Goal: Task Accomplishment & Management: Use online tool/utility

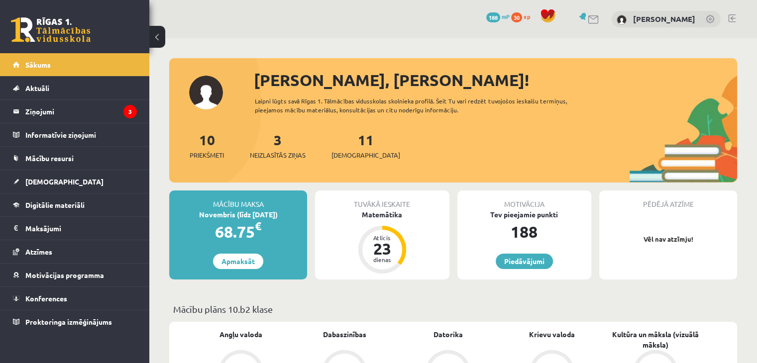
click at [129, 349] on div "0 Dāvanas 188 mP 30 xp [PERSON_NAME] Sākums Aktuāli Kā mācīties eSKOLĀ Kontakti…" at bounding box center [74, 181] width 149 height 363
click at [51, 180] on span "[DEMOGRAPHIC_DATA]" at bounding box center [64, 181] width 78 height 9
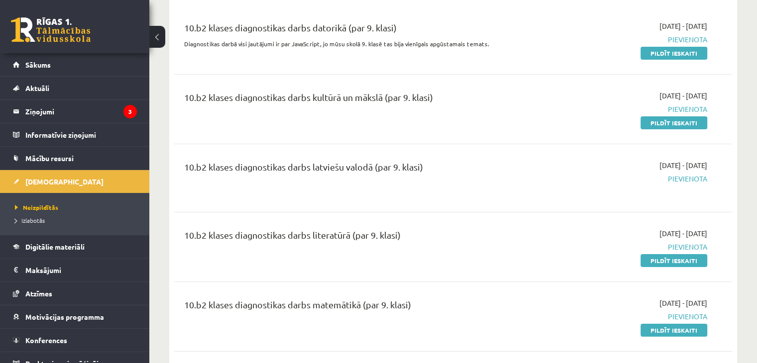
scroll to position [121, 0]
click at [70, 165] on link "Mācību resursi" at bounding box center [75, 158] width 124 height 23
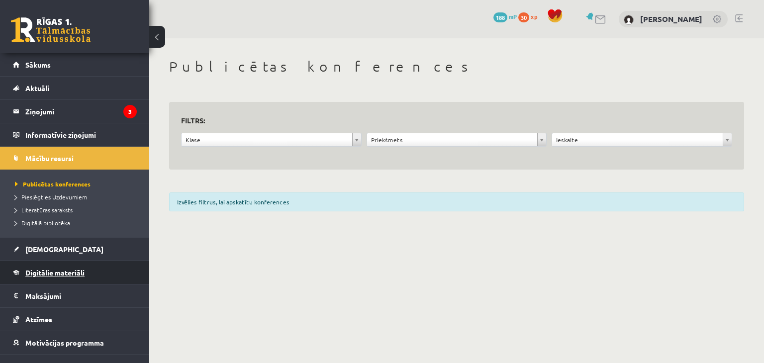
click at [74, 273] on span "Digitālie materiāli" at bounding box center [54, 272] width 59 height 9
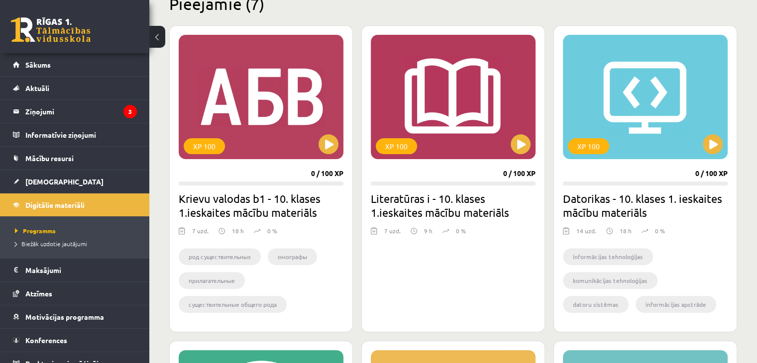
scroll to position [259, 0]
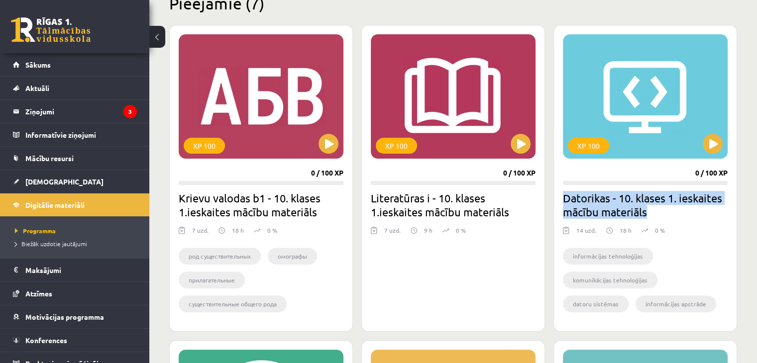
drag, startPoint x: 557, startPoint y: 196, endPoint x: 667, endPoint y: 213, distance: 111.3
click at [667, 213] on div "XP 100 0 / 100 XP Datorikas - 10. klases 1. ieskaites mācību materiāls 14 uzd. …" at bounding box center [645, 178] width 184 height 307
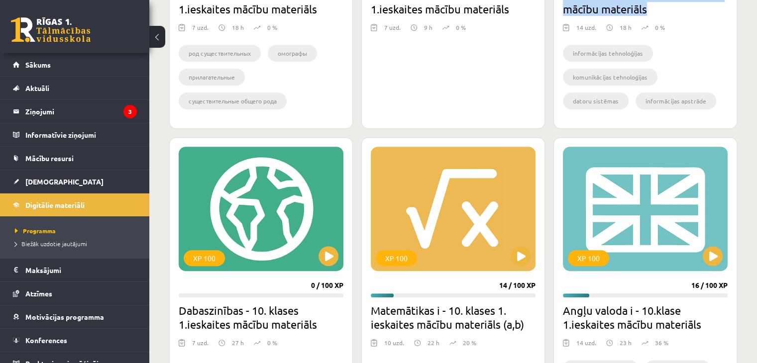
scroll to position [461, 0]
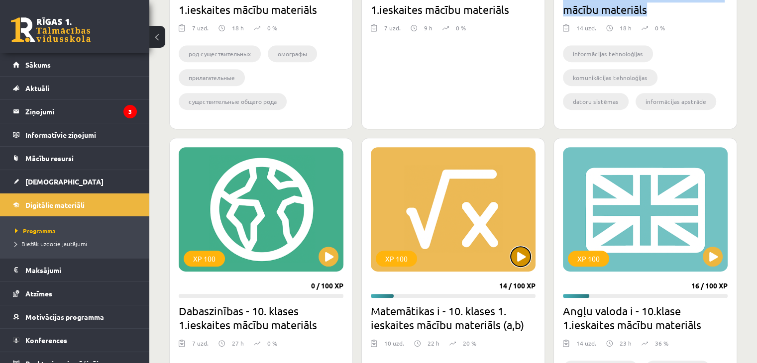
click at [520, 255] on button at bounding box center [520, 257] width 20 height 20
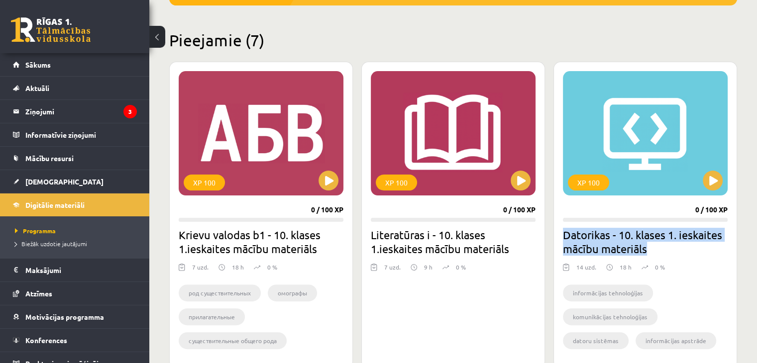
scroll to position [224, 0]
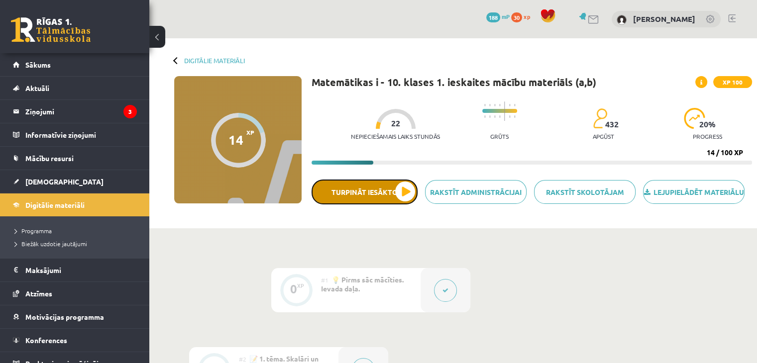
click at [382, 202] on button "Turpināt iesākto" at bounding box center [364, 192] width 106 height 25
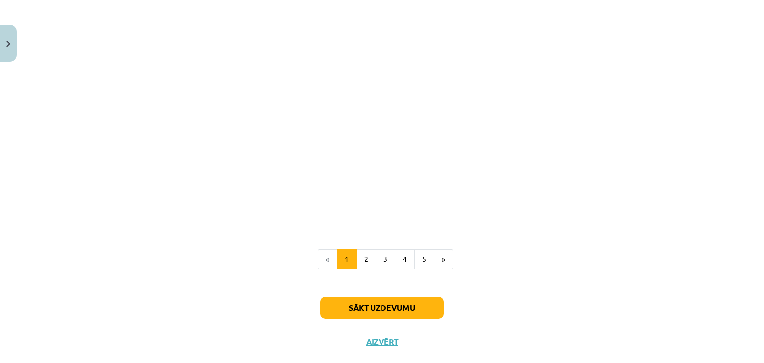
scroll to position [1507, 0]
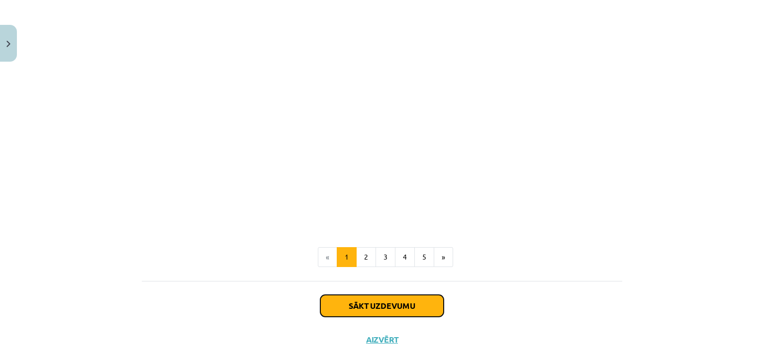
click at [354, 305] on button "Sākt uzdevumu" at bounding box center [381, 306] width 123 height 22
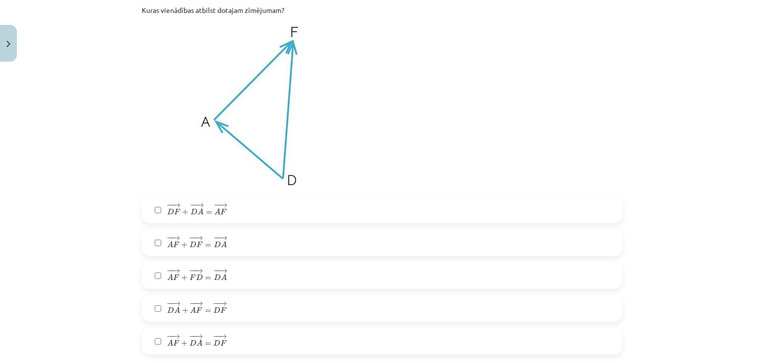
scroll to position [226, 0]
click at [160, 243] on label "− − → A F + − − → D F = − − → D A A F → + D F → = D A →" at bounding box center [382, 243] width 479 height 25
click at [190, 302] on span "−" at bounding box center [193, 304] width 6 height 4
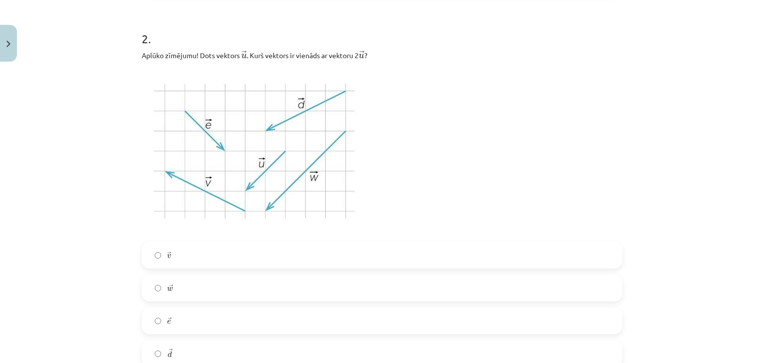
scroll to position [587, 0]
click at [153, 326] on label "→ e e →" at bounding box center [382, 321] width 479 height 25
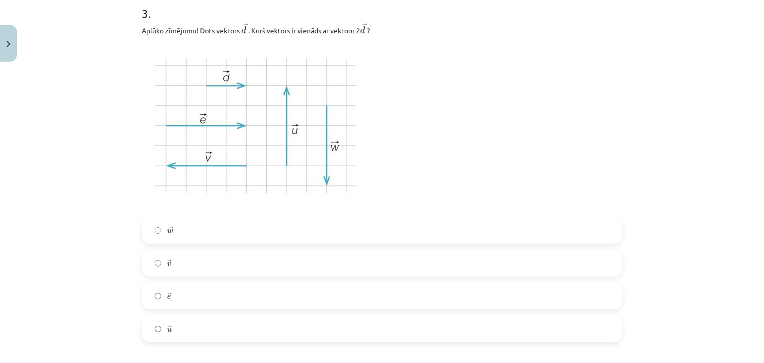
scroll to position [985, 0]
click at [260, 300] on label "→ e e →" at bounding box center [382, 296] width 479 height 25
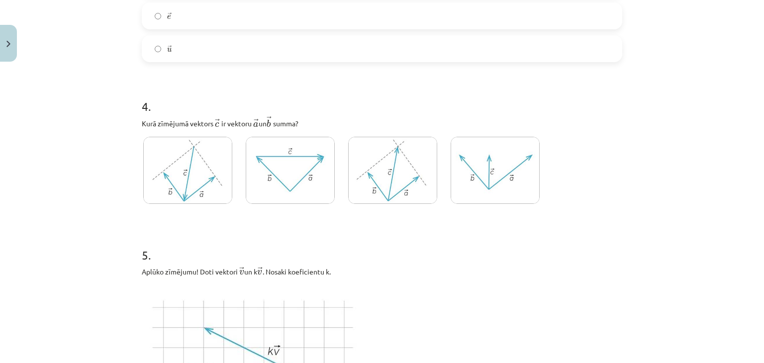
scroll to position [1265, 0]
click at [303, 174] on img at bounding box center [290, 170] width 89 height 67
click at [380, 186] on img at bounding box center [392, 170] width 89 height 67
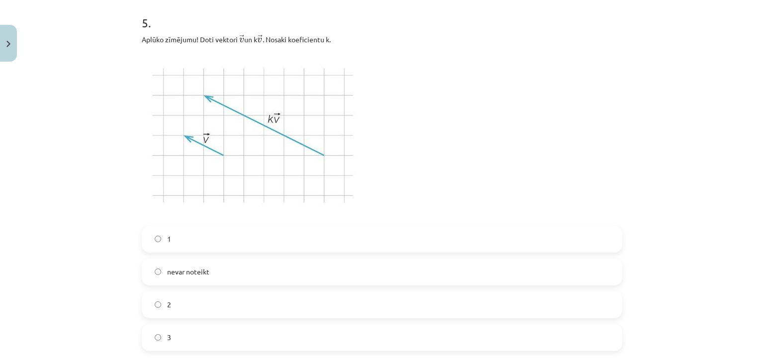
scroll to position [1498, 0]
click at [232, 306] on label "2" at bounding box center [382, 304] width 479 height 25
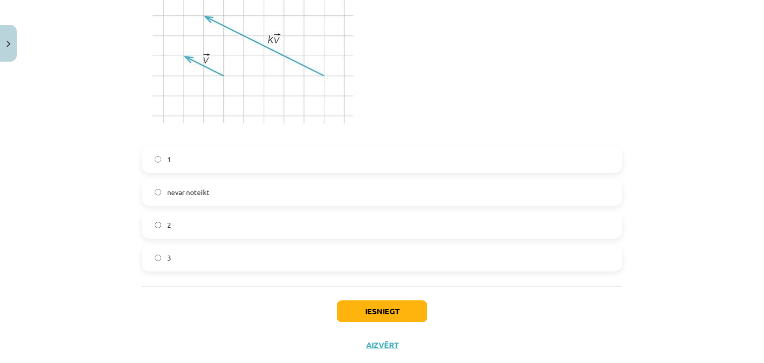
scroll to position [1602, 0]
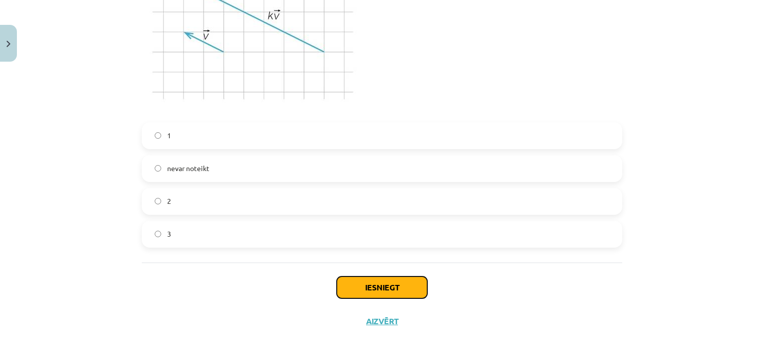
click at [378, 281] on button "Iesniegt" at bounding box center [382, 288] width 91 height 22
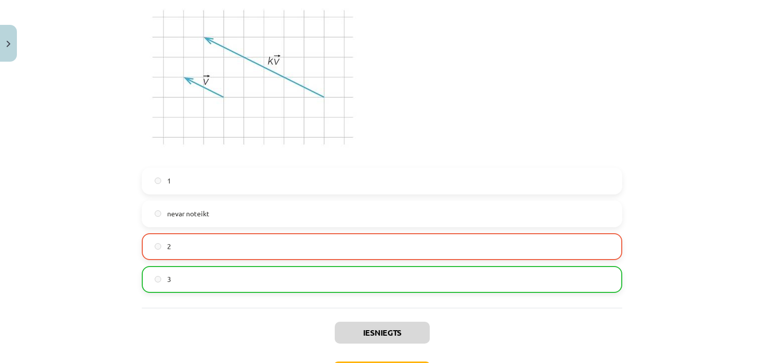
scroll to position [1633, 0]
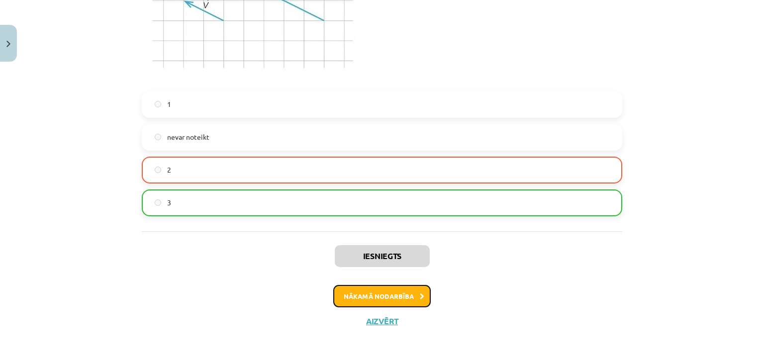
click at [378, 299] on button "Nākamā nodarbība" at bounding box center [382, 296] width 98 height 23
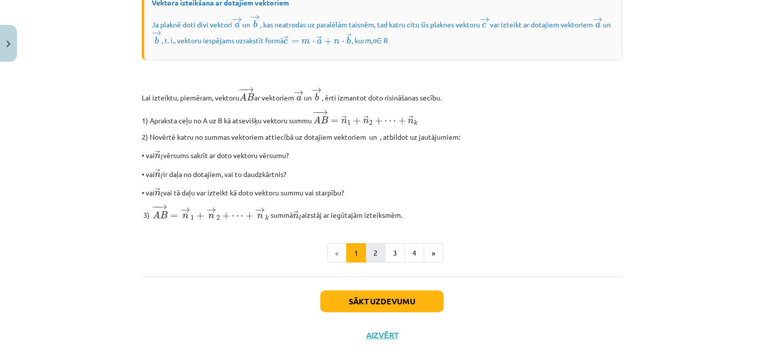
scroll to position [797, 0]
click at [368, 312] on button "Sākt uzdevumu" at bounding box center [381, 301] width 123 height 22
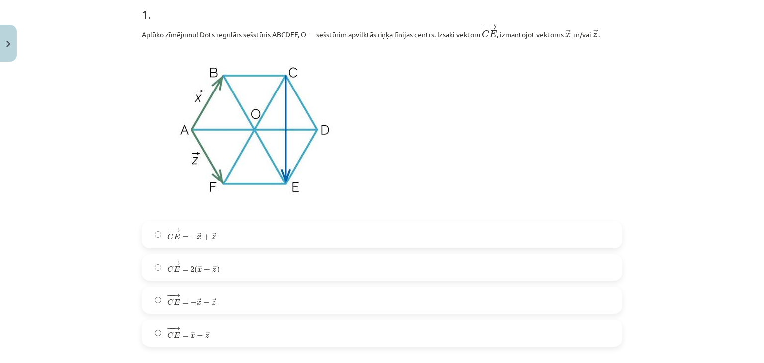
scroll to position [207, 0]
click at [395, 86] on p at bounding box center [382, 131] width 481 height 169
click at [394, 88] on p at bounding box center [382, 131] width 481 height 169
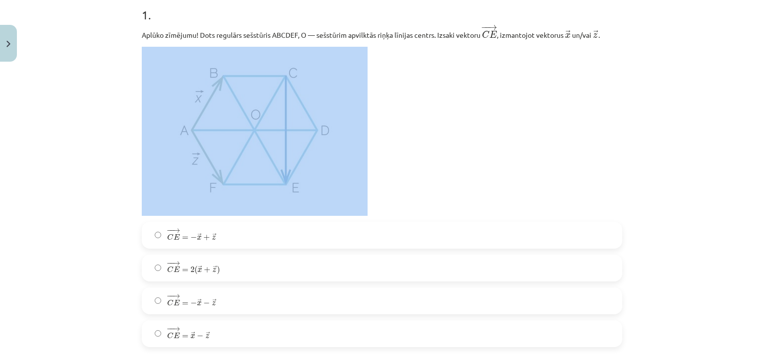
click at [394, 88] on p at bounding box center [382, 131] width 481 height 169
click at [394, 89] on p at bounding box center [382, 131] width 481 height 169
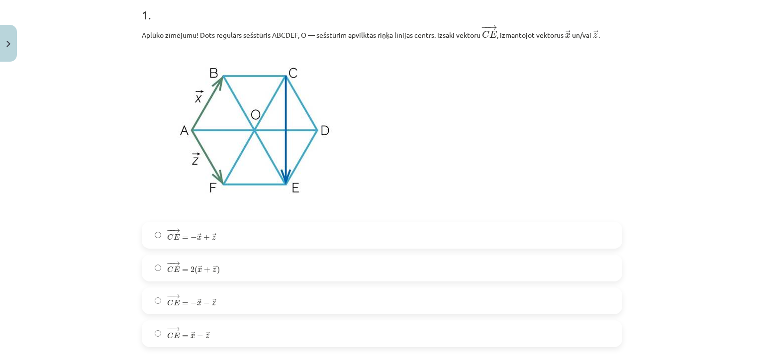
click at [239, 271] on label "− − → C E = 2 ( → x + → z ) C E → = 2 ( x → + z → )" at bounding box center [382, 268] width 479 height 25
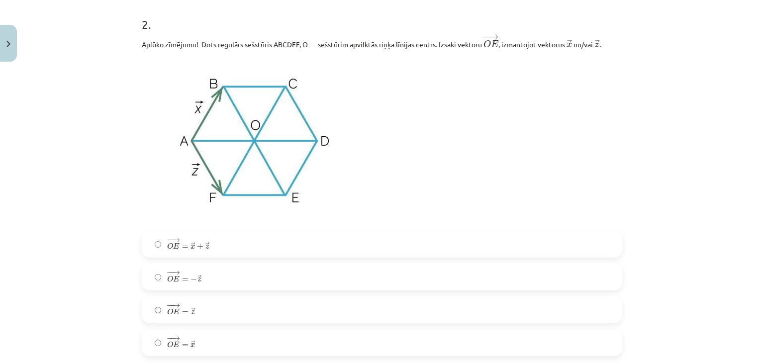
scroll to position [574, 0]
